Goal: Check status: Check status

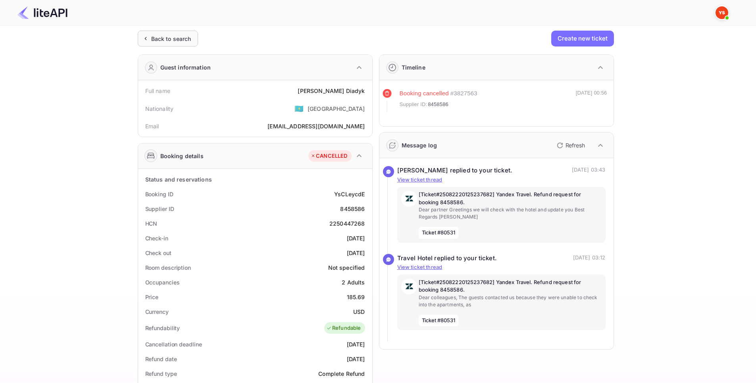
click at [160, 42] on div "Back to search" at bounding box center [171, 39] width 40 height 8
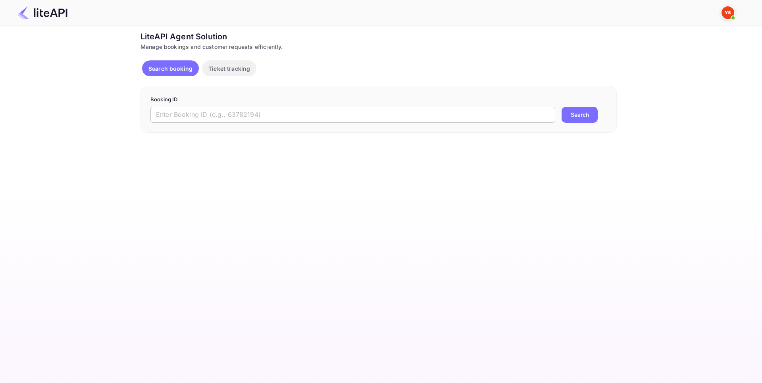
click at [244, 111] on input "text" at bounding box center [352, 115] width 405 height 16
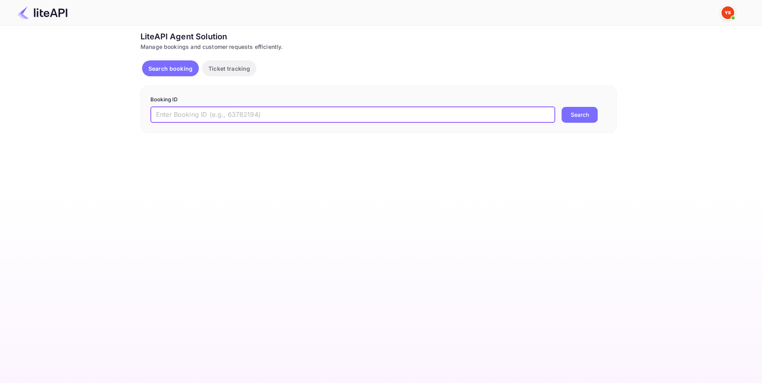
paste input "8975621"
type input "8975621"
click at [577, 115] on button "Search" at bounding box center [580, 115] width 36 height 16
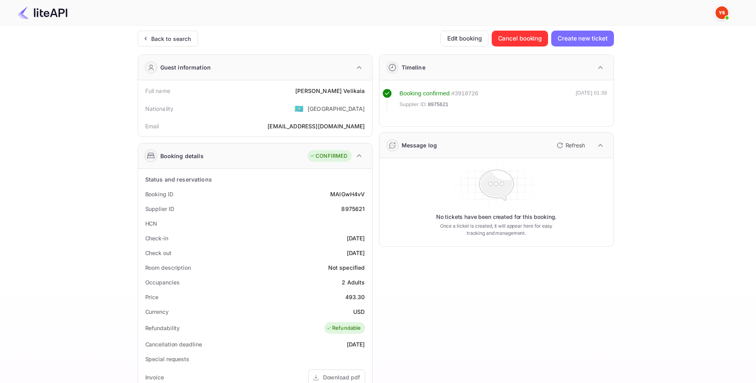
click at [106, 212] on div "Ticket Affiliate URL [URL][DOMAIN_NAME] Business partner name Nuitee Travel Cus…" at bounding box center [376, 299] width 732 height 537
click at [290, 203] on div "Supplier ID 8975621" at bounding box center [255, 208] width 228 height 15
drag, startPoint x: 342, startPoint y: 191, endPoint x: 365, endPoint y: 192, distance: 22.3
click at [365, 192] on div "Booking ID MAlGwH4vV" at bounding box center [255, 194] width 228 height 15
copy div "MAlGwH4vV"
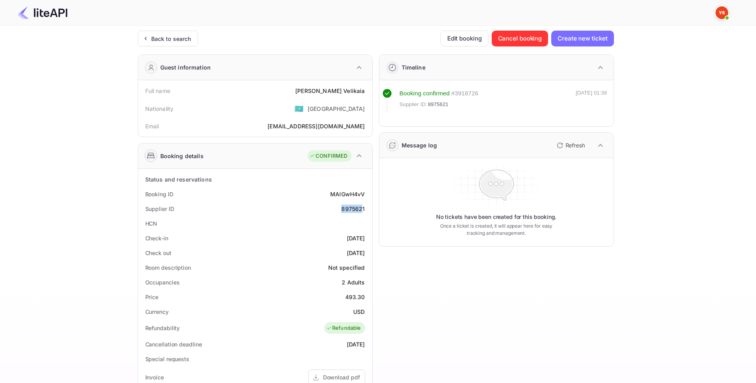
drag, startPoint x: 346, startPoint y: 204, endPoint x: 363, endPoint y: 204, distance: 17.1
click at [363, 204] on div "Supplier ID 8975621" at bounding box center [255, 208] width 228 height 15
click at [365, 205] on div "Supplier ID 8975621" at bounding box center [255, 208] width 228 height 15
click at [348, 206] on div "8975621" at bounding box center [352, 208] width 23 height 8
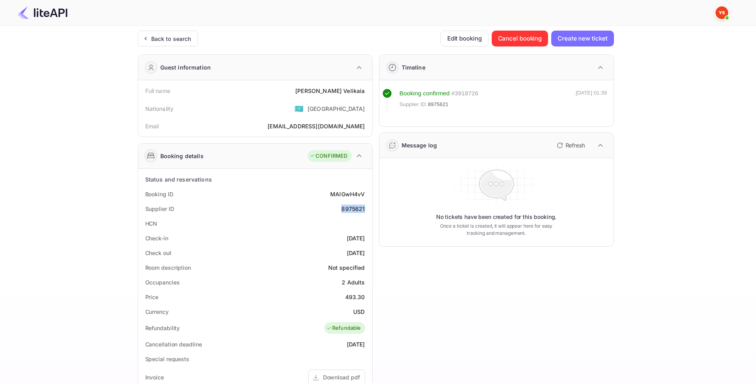
copy div "8975621"
drag, startPoint x: 312, startPoint y: 90, endPoint x: 365, endPoint y: 91, distance: 53.6
click at [365, 91] on div "Full name [PERSON_NAME]" at bounding box center [255, 90] width 228 height 15
copy div "[PERSON_NAME]"
drag, startPoint x: 343, startPoint y: 233, endPoint x: 366, endPoint y: 231, distance: 22.8
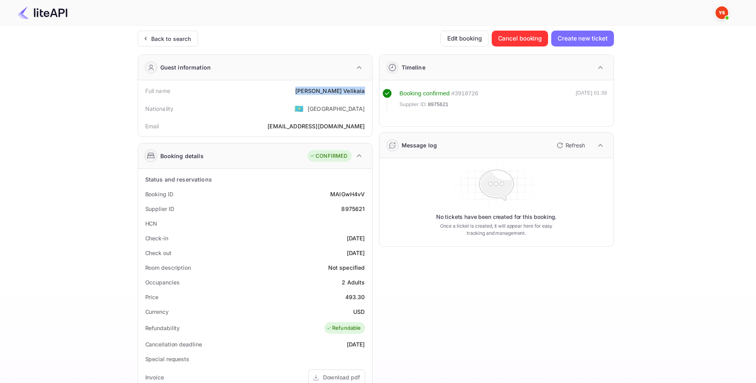
click at [366, 231] on div "Check-in [DATE]" at bounding box center [255, 238] width 228 height 15
copy div "[DATE]"
drag, startPoint x: 350, startPoint y: 252, endPoint x: 370, endPoint y: 251, distance: 19.9
click at [370, 251] on div "Status and reservations Booking ID MAlGwH4vV Supplier ID 8975621 HCN Check-in […" at bounding box center [255, 365] width 234 height 393
copy div "[DATE]"
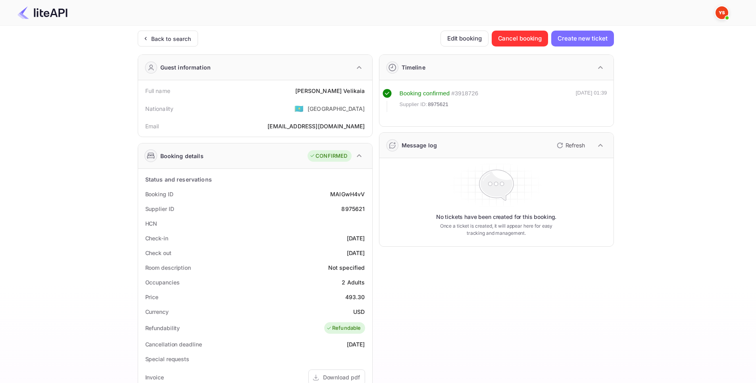
click at [347, 209] on div "8975621" at bounding box center [352, 208] width 23 height 8
copy div "8975621"
